Goal: Use online tool/utility: Utilize a website feature to perform a specific function

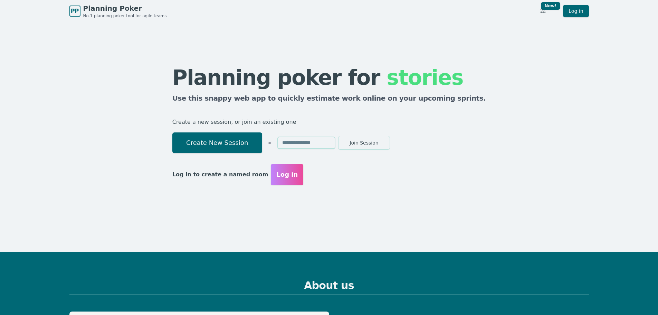
click at [91, 108] on div "Planning poker for stories Use this snappy web app to quickly estimate work onl…" at bounding box center [329, 125] width 531 height 207
click at [262, 143] on button "Create New Session" at bounding box center [217, 142] width 90 height 21
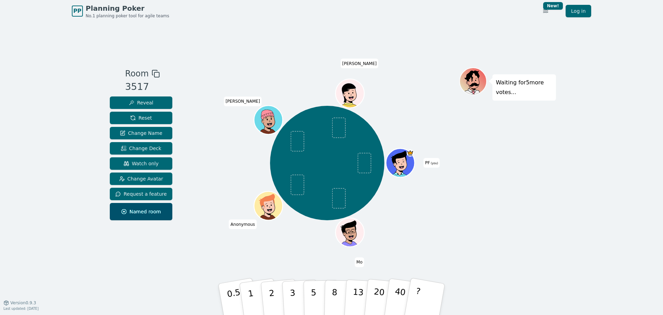
click at [600, 216] on div "PP Planning Poker No.1 planning poker tool for agile teams Toggle theme New! Lo…" at bounding box center [331, 157] width 663 height 315
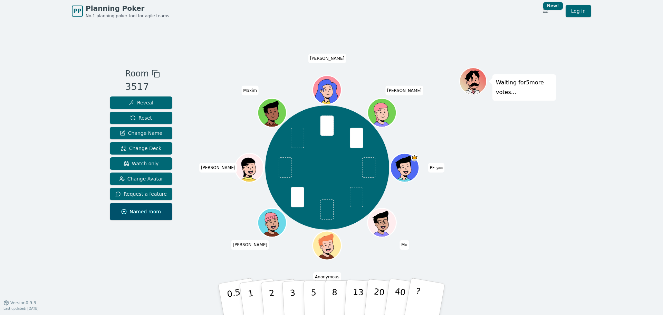
click at [408, 172] on icon at bounding box center [406, 171] width 5 height 3
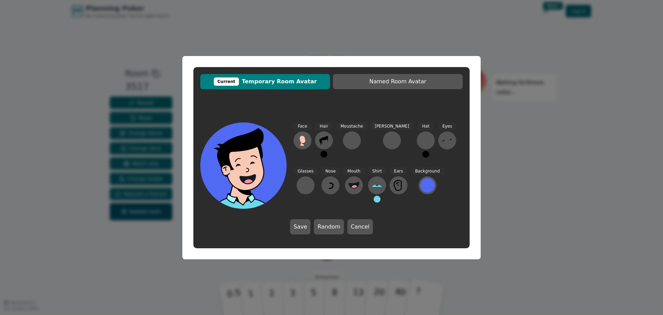
drag, startPoint x: 502, startPoint y: 110, endPoint x: 493, endPoint y: 116, distance: 10.5
click at [502, 111] on div "Current Temporary Room Avatar Named Room Avatar Face Hair Moustache Beard Hat E…" at bounding box center [331, 157] width 663 height 315
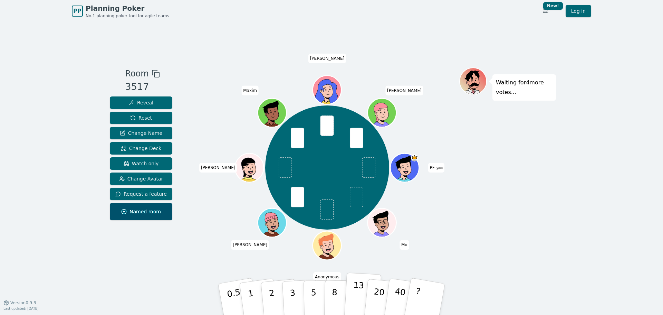
click at [359, 293] on p "13" at bounding box center [358, 299] width 13 height 38
click at [411, 166] on icon at bounding box center [406, 166] width 28 height 3
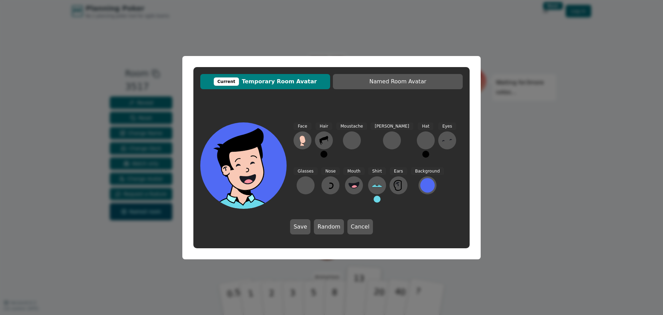
click at [492, 124] on div "Current Temporary Room Avatar Named Room Avatar Face Hair Moustache Beard Hat E…" at bounding box center [331, 157] width 663 height 315
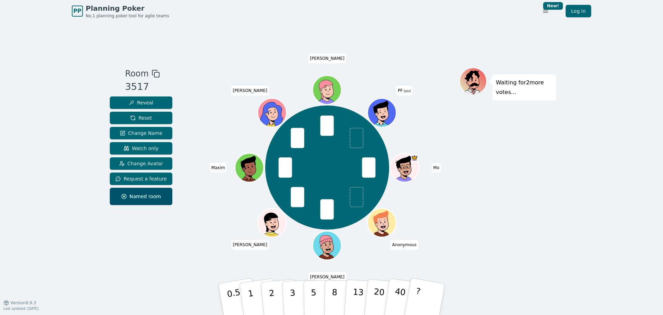
click at [355, 139] on span at bounding box center [356, 138] width 13 height 20
click at [356, 292] on p "13" at bounding box center [358, 299] width 13 height 38
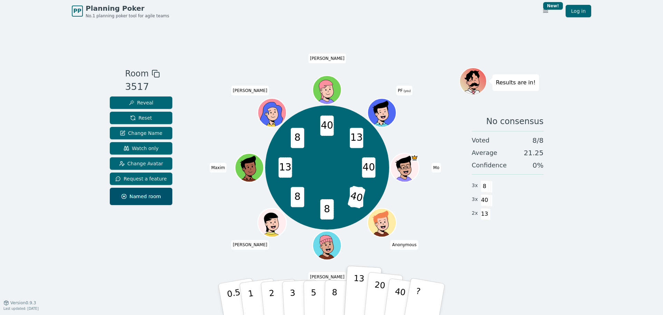
click at [377, 289] on p "20" at bounding box center [379, 298] width 14 height 38
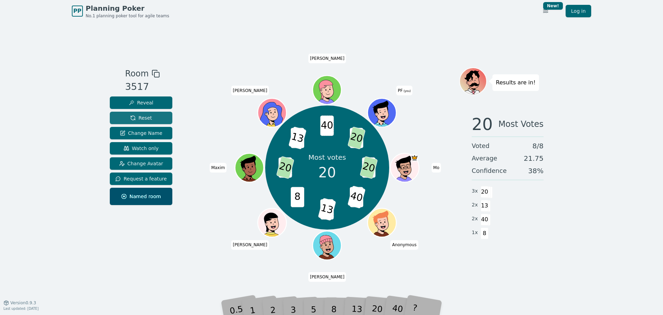
click at [152, 118] on button "Reset" at bounding box center [141, 118] width 63 height 12
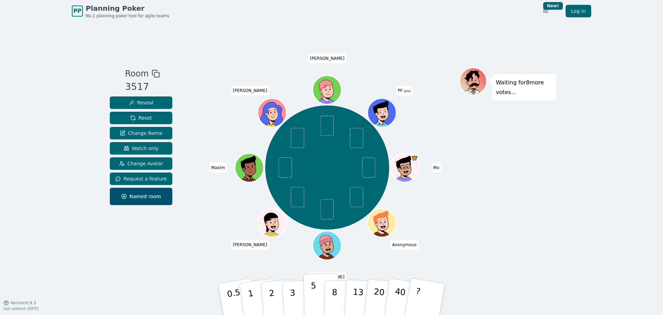
click at [314, 293] on p "5" at bounding box center [314, 298] width 6 height 37
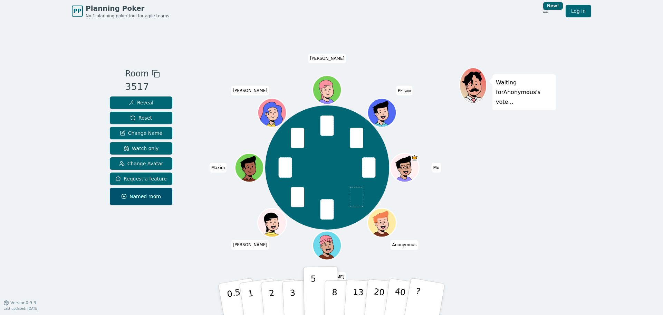
click at [383, 115] on icon at bounding box center [383, 117] width 14 height 5
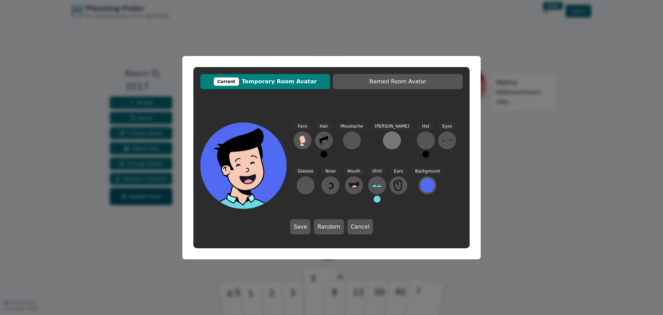
click at [387, 142] on div at bounding box center [392, 140] width 11 height 11
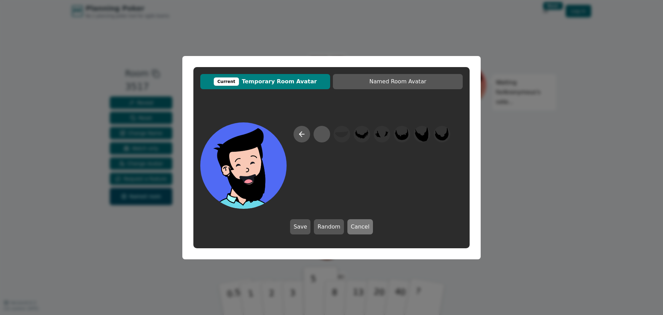
click at [355, 228] on button "Cancel" at bounding box center [360, 226] width 26 height 15
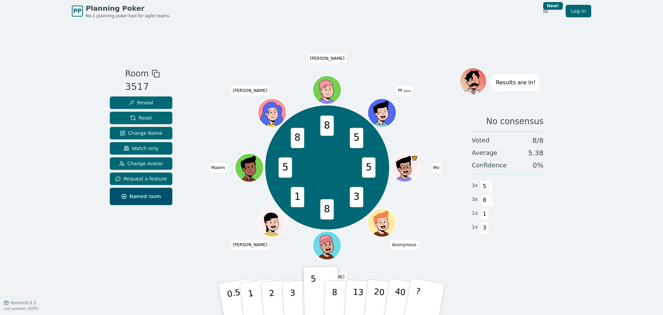
drag, startPoint x: 334, startPoint y: 292, endPoint x: 361, endPoint y: 259, distance: 42.4
click at [334, 292] on p "8" at bounding box center [335, 305] width 6 height 37
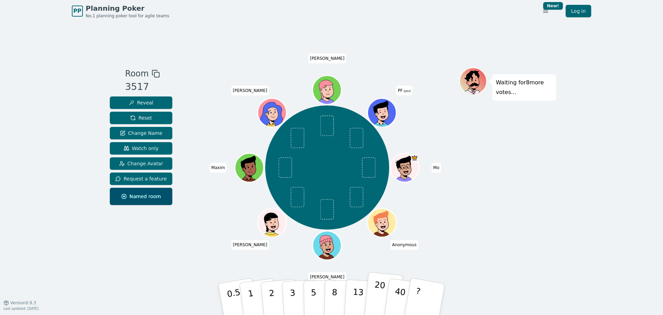
click at [374, 295] on p "20" at bounding box center [379, 298] width 14 height 38
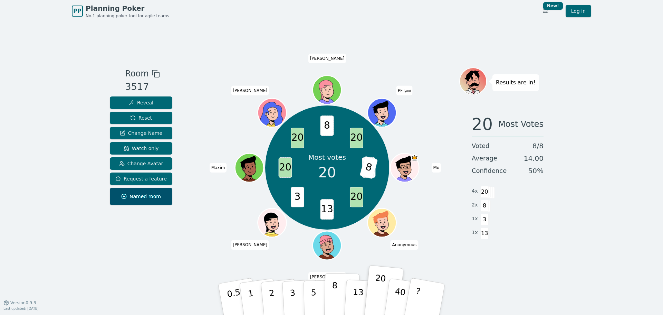
click at [330, 287] on button "8" at bounding box center [342, 299] width 36 height 53
